Goal: Task Accomplishment & Management: Manage account settings

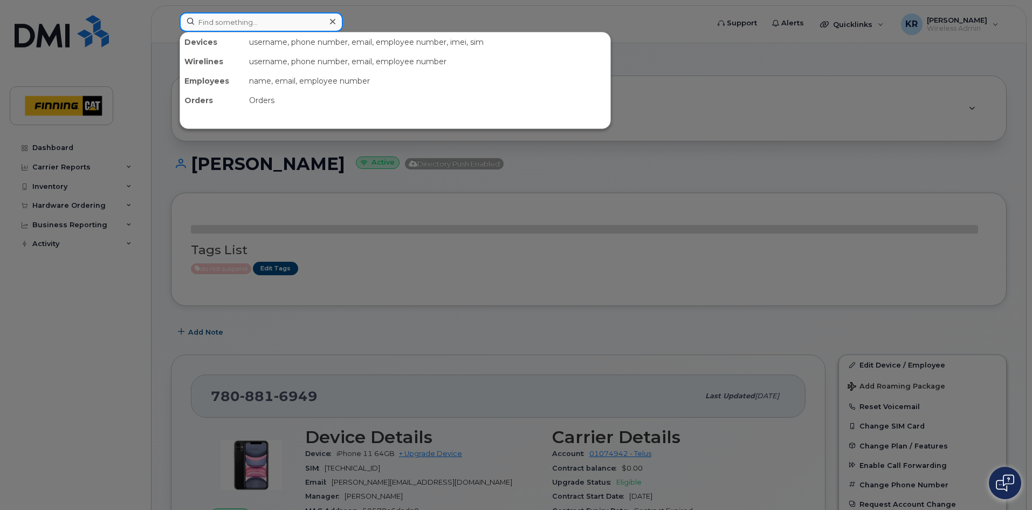
click at [286, 25] on input at bounding box center [261, 21] width 163 height 19
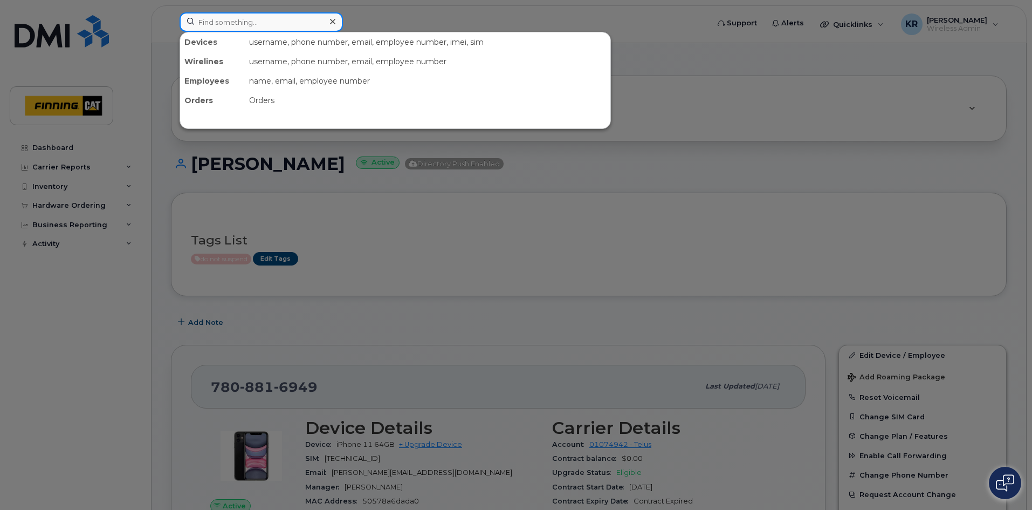
paste input "[PERSON_NAME]"
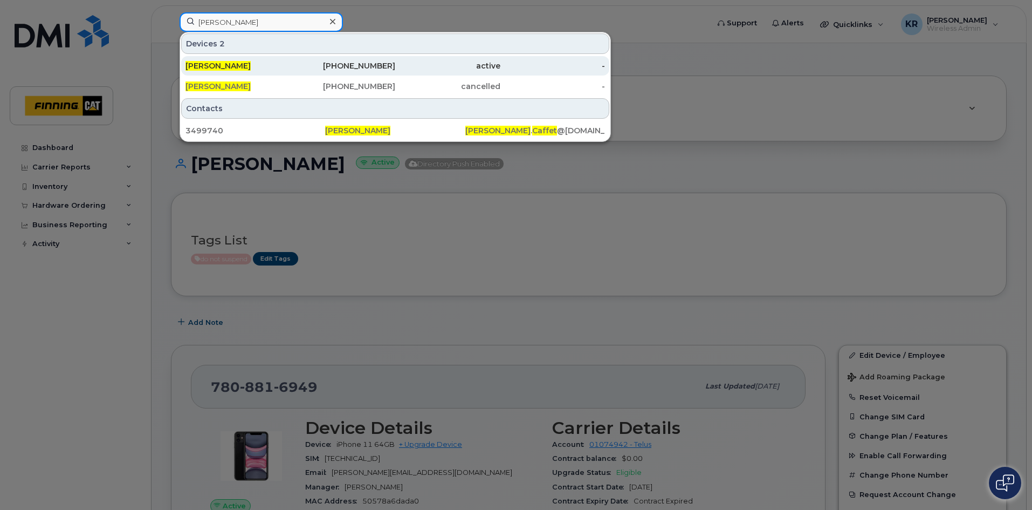
type input "[PERSON_NAME]"
click at [365, 64] on div "639-994-0279" at bounding box center [343, 65] width 105 height 11
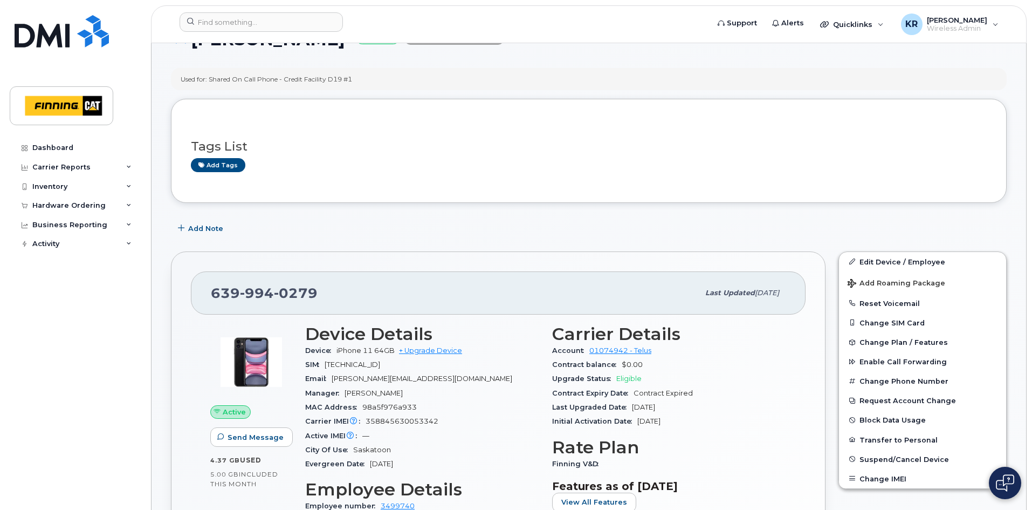
scroll to position [162, 0]
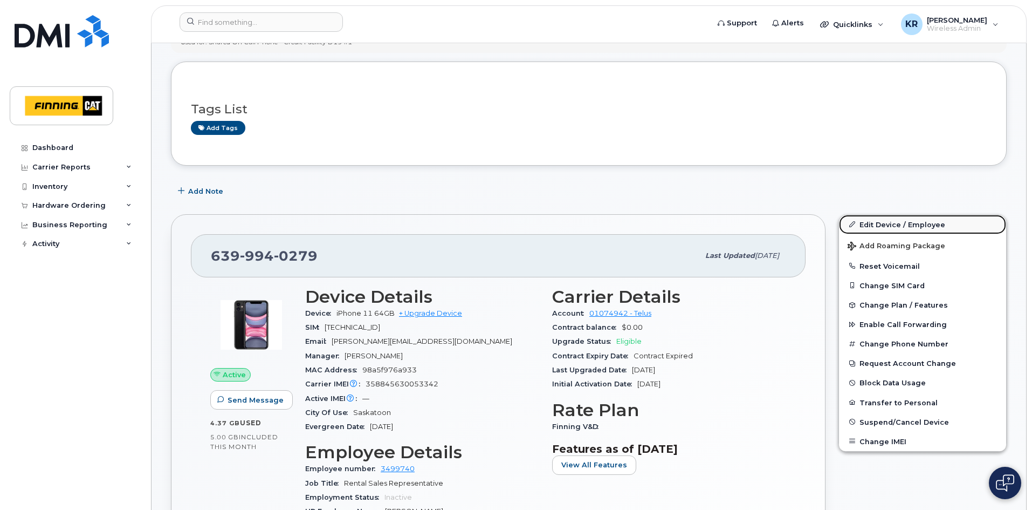
click at [870, 224] on link "Edit Device / Employee" at bounding box center [922, 224] width 167 height 19
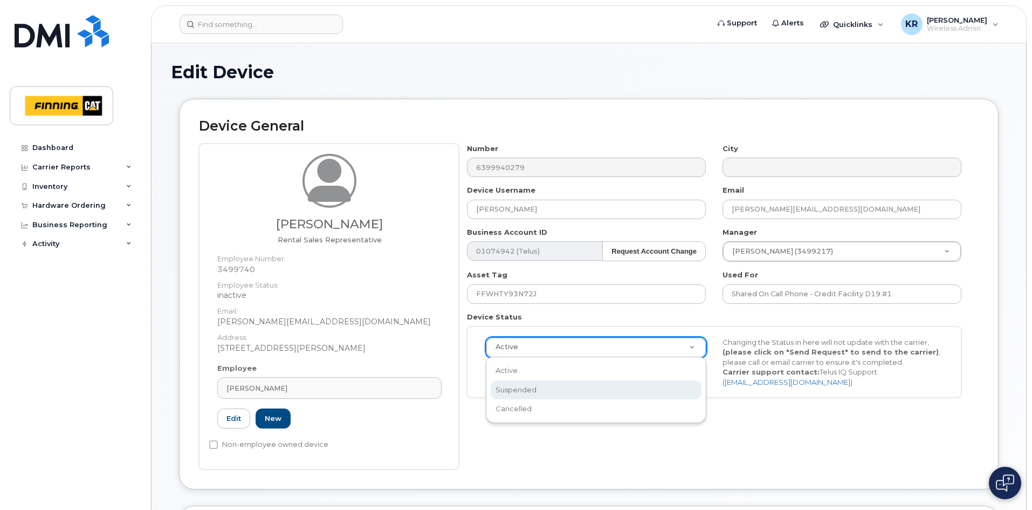
drag, startPoint x: 520, startPoint y: 394, endPoint x: 526, endPoint y: 394, distance: 6.0
select select "suspended"
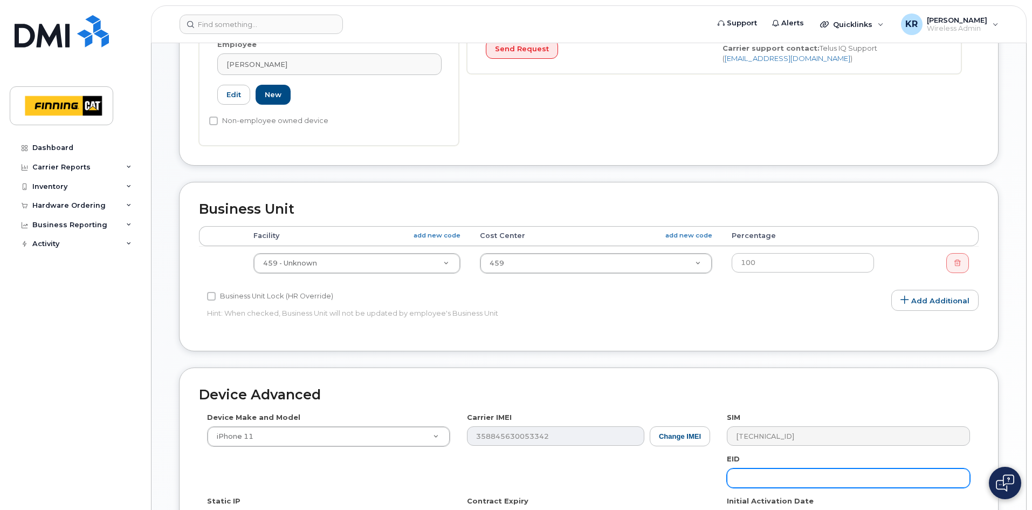
scroll to position [592, 0]
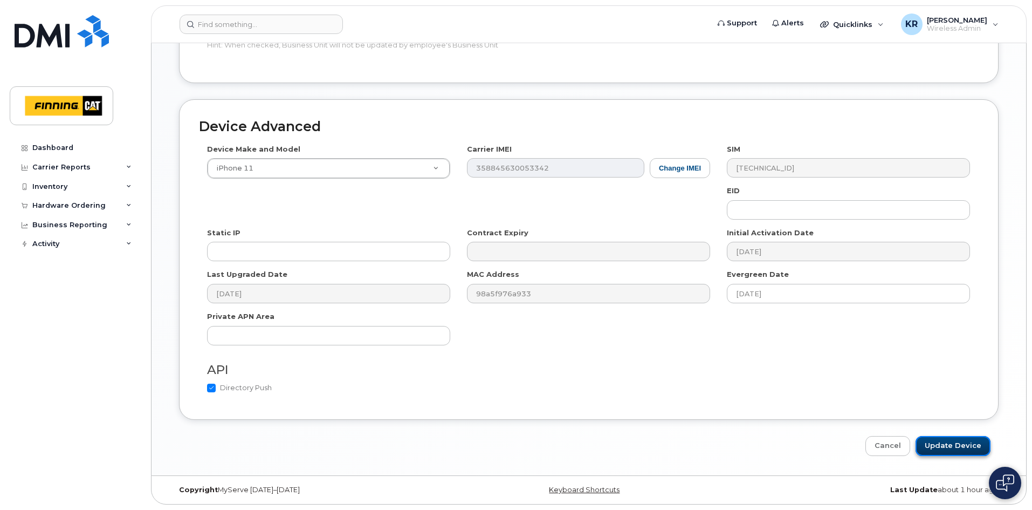
click at [950, 444] on input "Update Device" at bounding box center [953, 446] width 75 height 20
type input "Saving..."
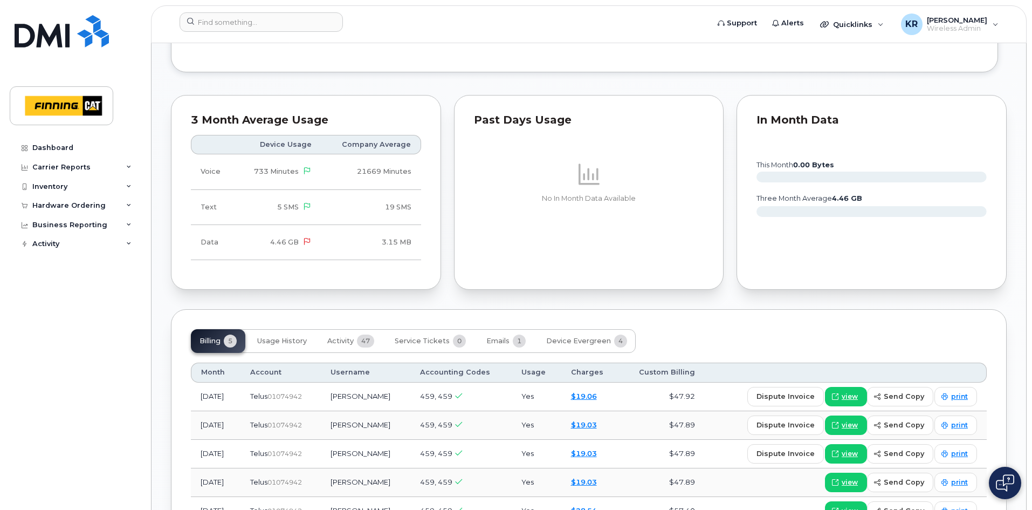
scroll to position [1025, 0]
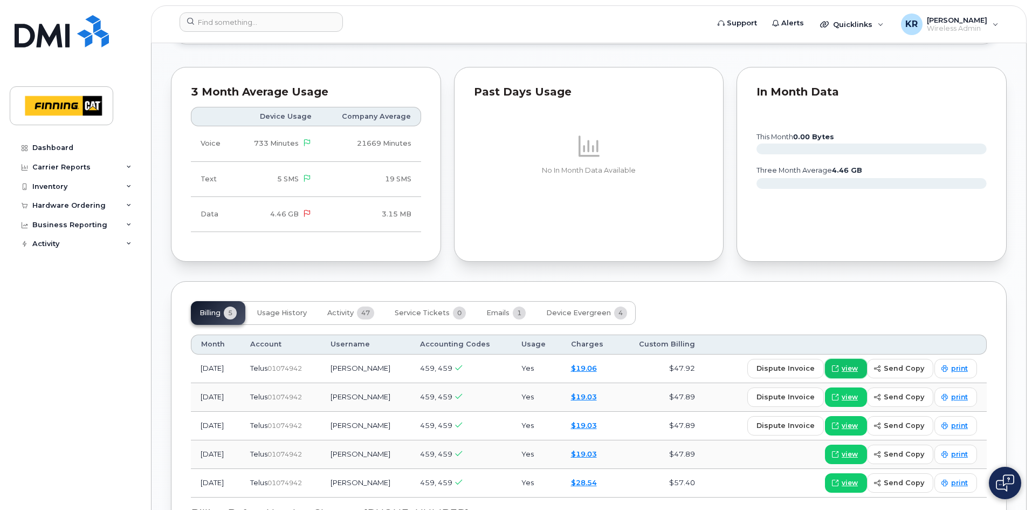
click at [853, 363] on span "view" at bounding box center [850, 368] width 16 height 10
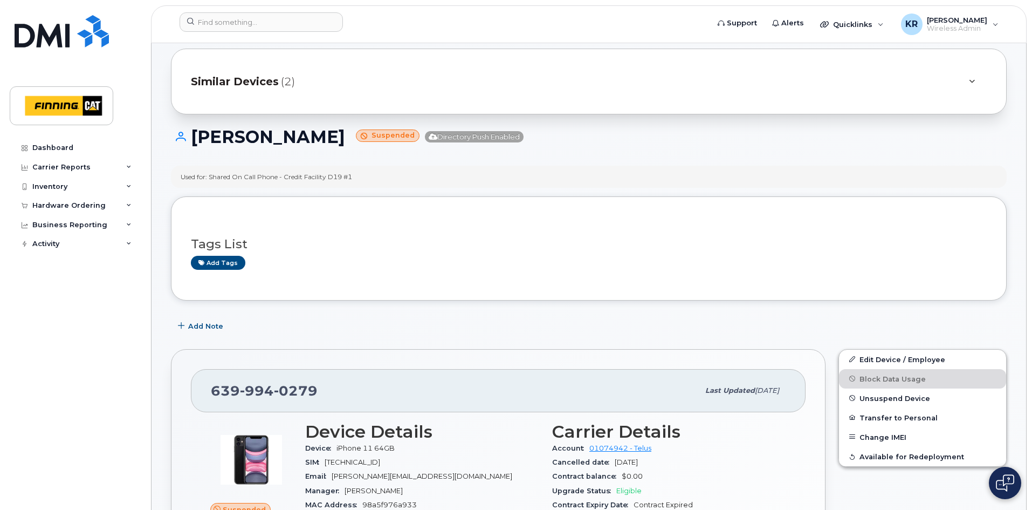
scroll to position [0, 0]
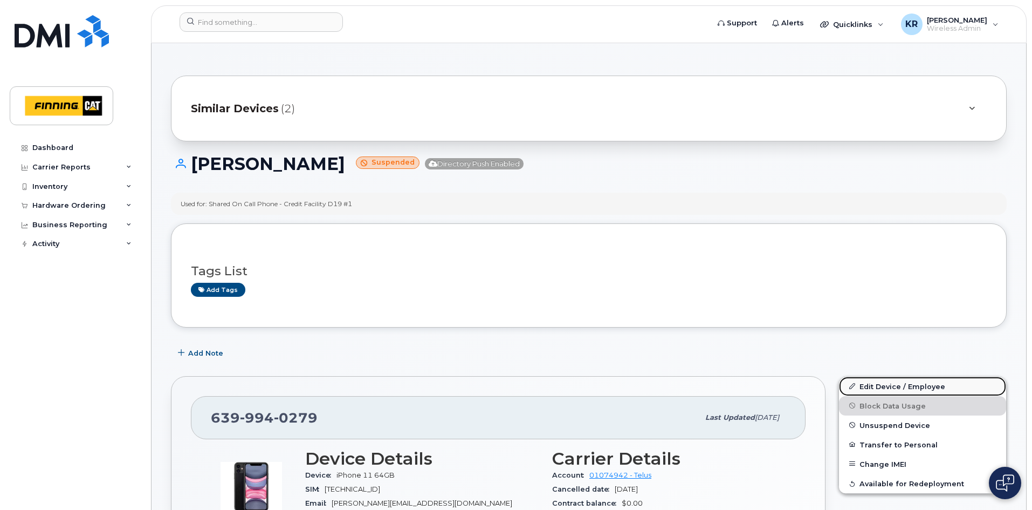
click at [885, 386] on link "Edit Device / Employee" at bounding box center [922, 385] width 167 height 19
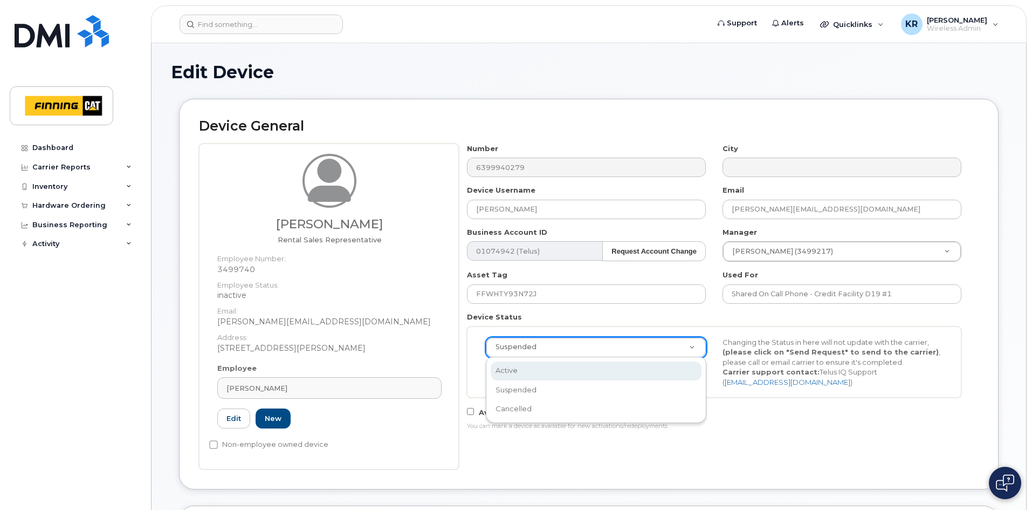
select select "active"
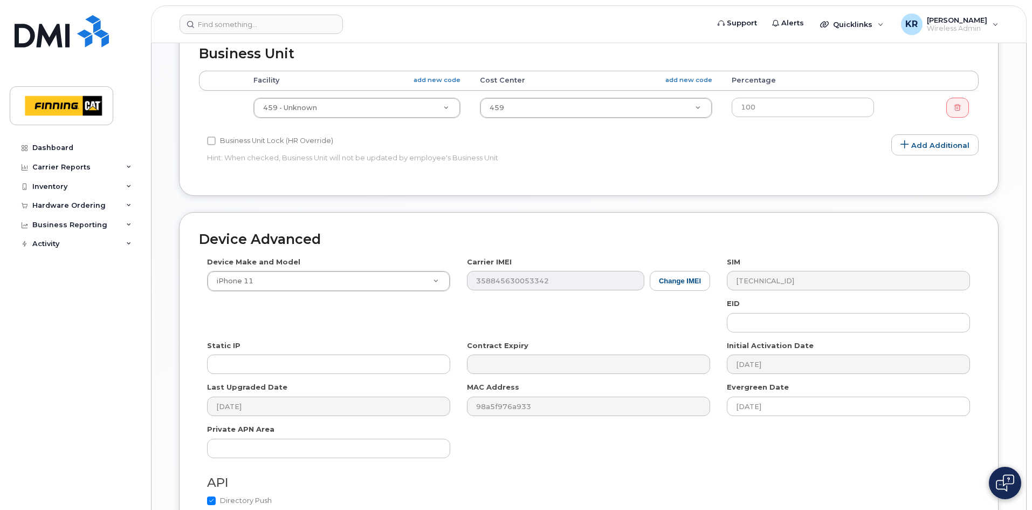
scroll to position [592, 0]
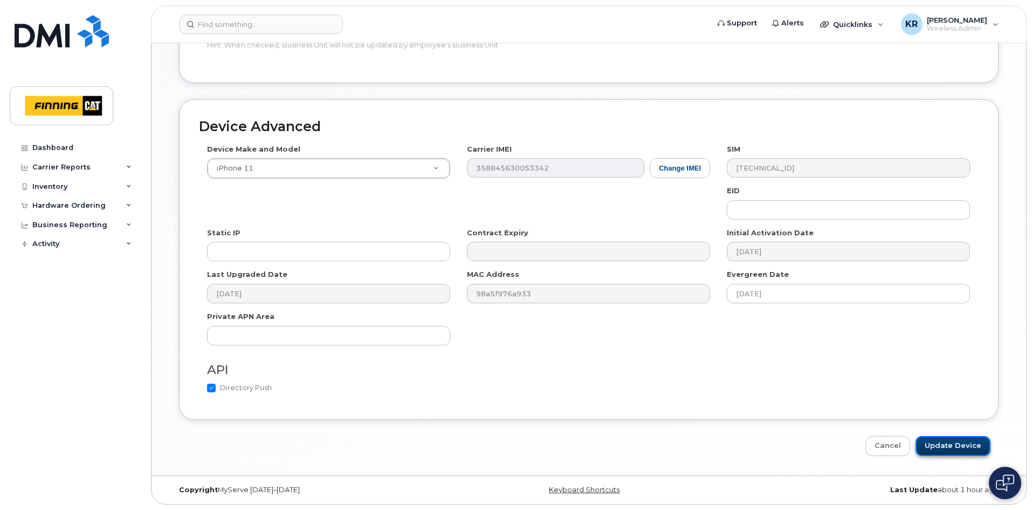
click at [957, 446] on input "Update Device" at bounding box center [953, 446] width 75 height 20
type input "Saving..."
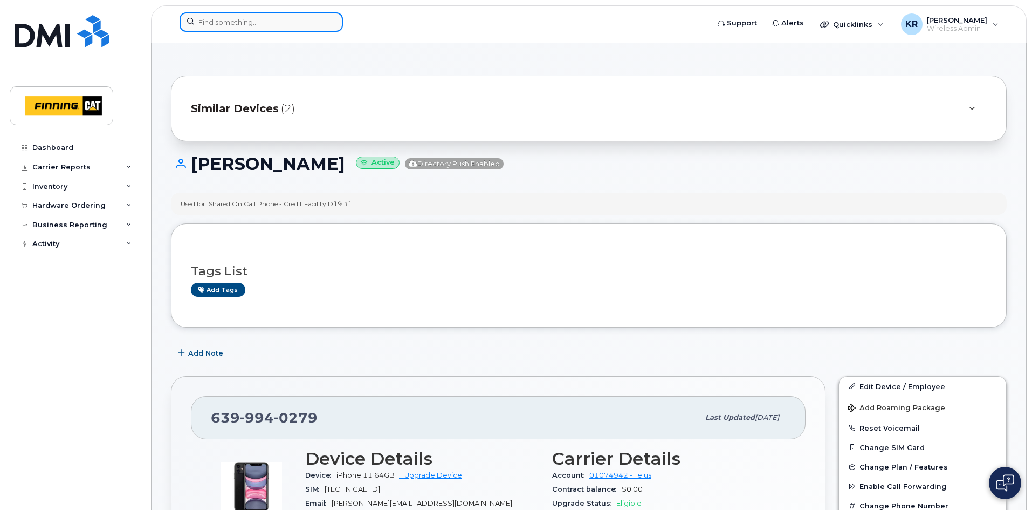
click at [241, 19] on input at bounding box center [261, 21] width 163 height 19
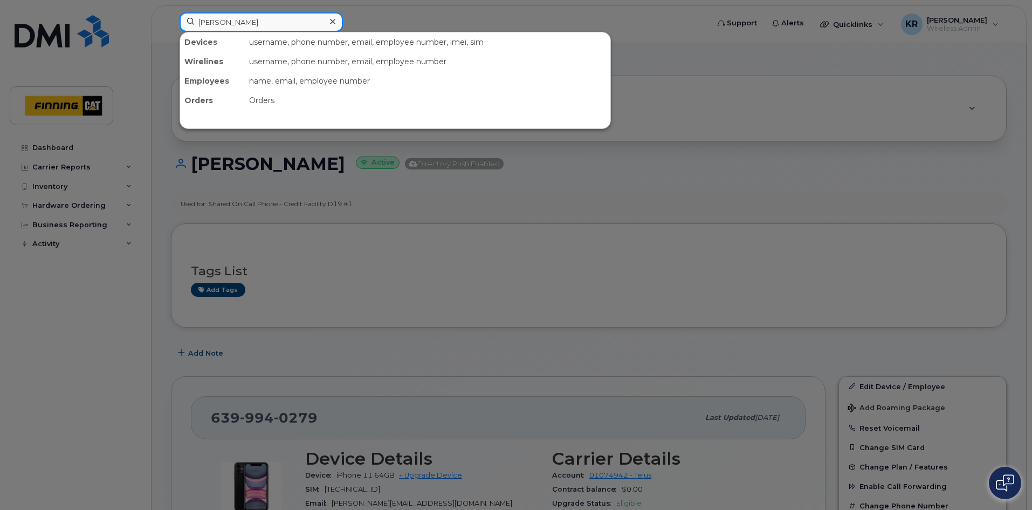
type input "[PERSON_NAME]"
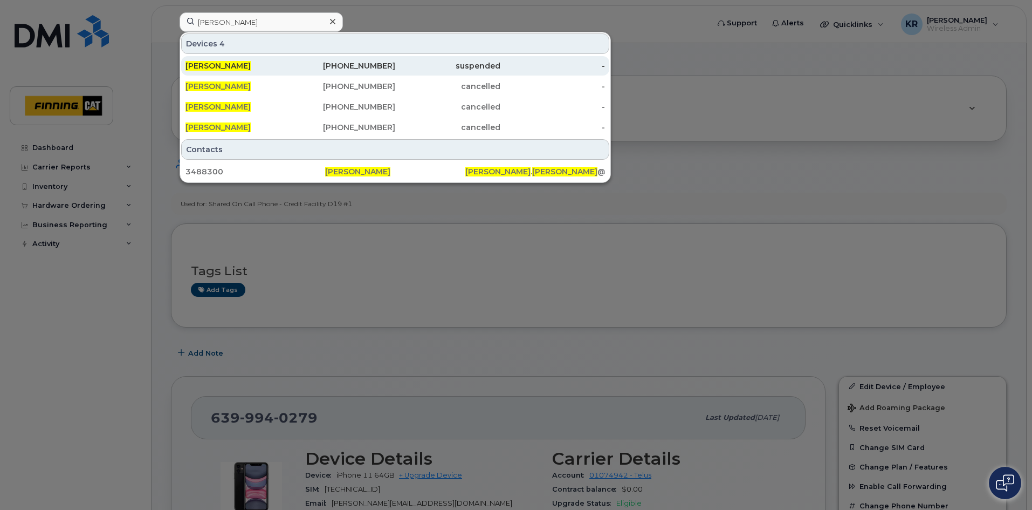
click at [366, 68] on div "[PHONE_NUMBER]" at bounding box center [343, 65] width 105 height 11
